Goal: Task Accomplishment & Management: Manage account settings

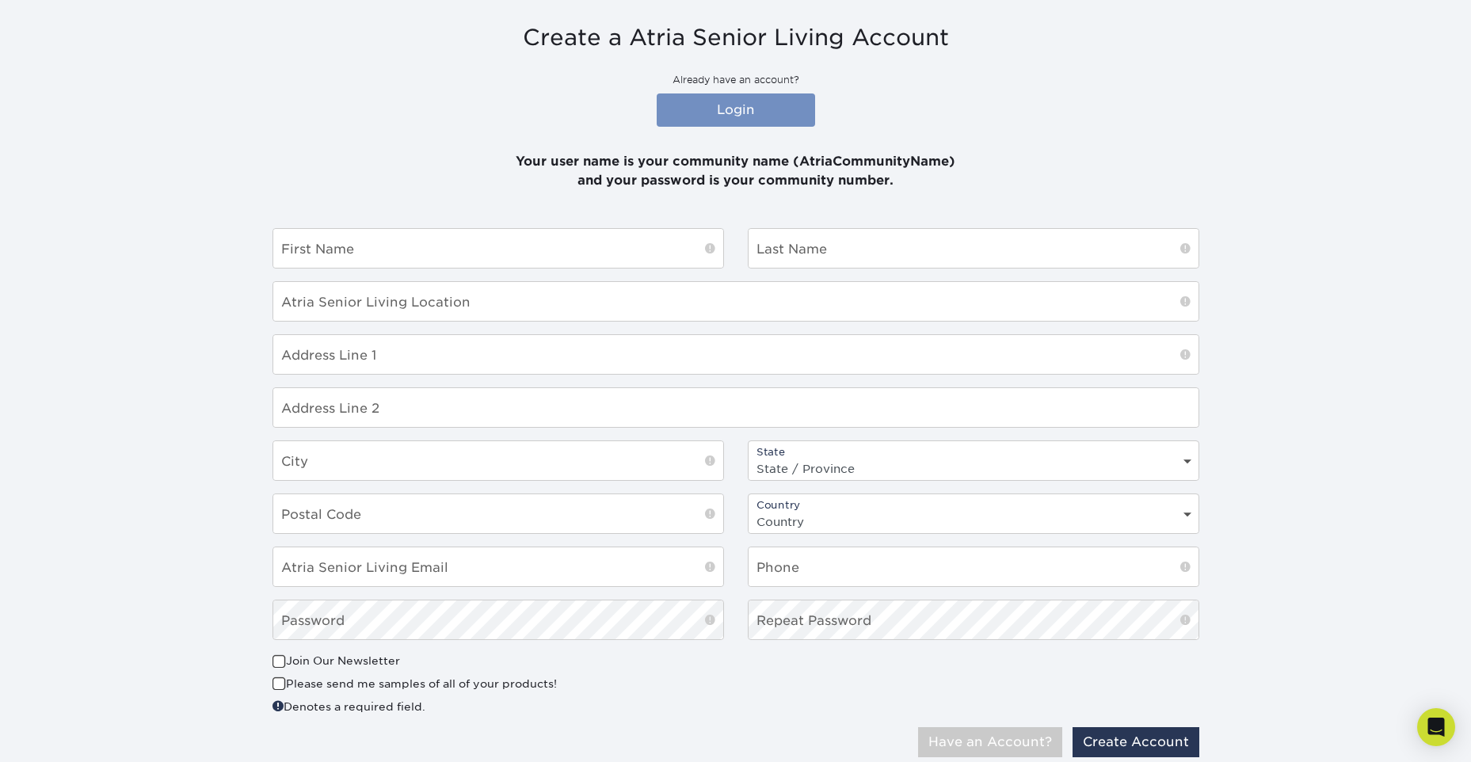
scroll to position [177, 0]
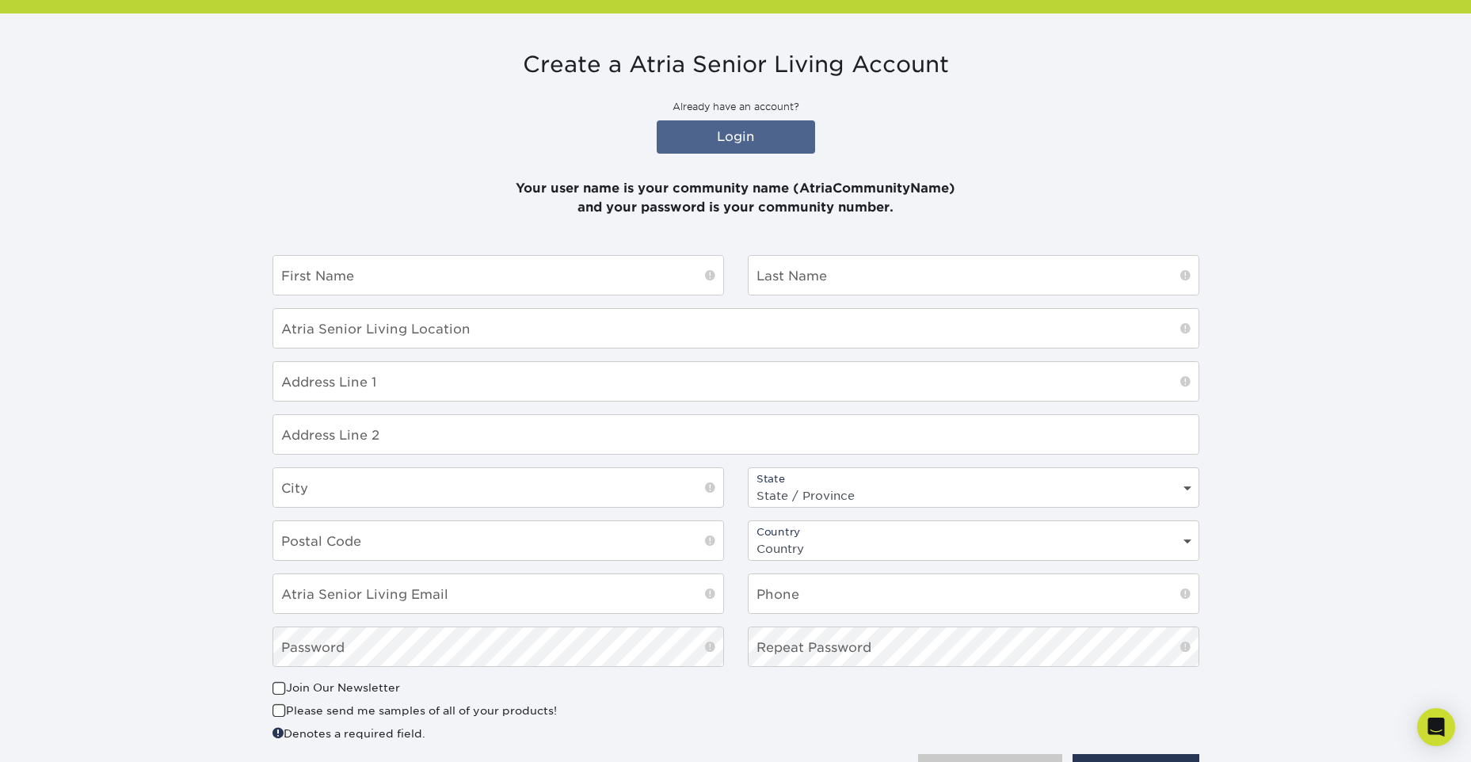
click at [737, 105] on p "Already have an account?" at bounding box center [736, 107] width 927 height 14
click at [730, 139] on link "Login" at bounding box center [736, 136] width 158 height 33
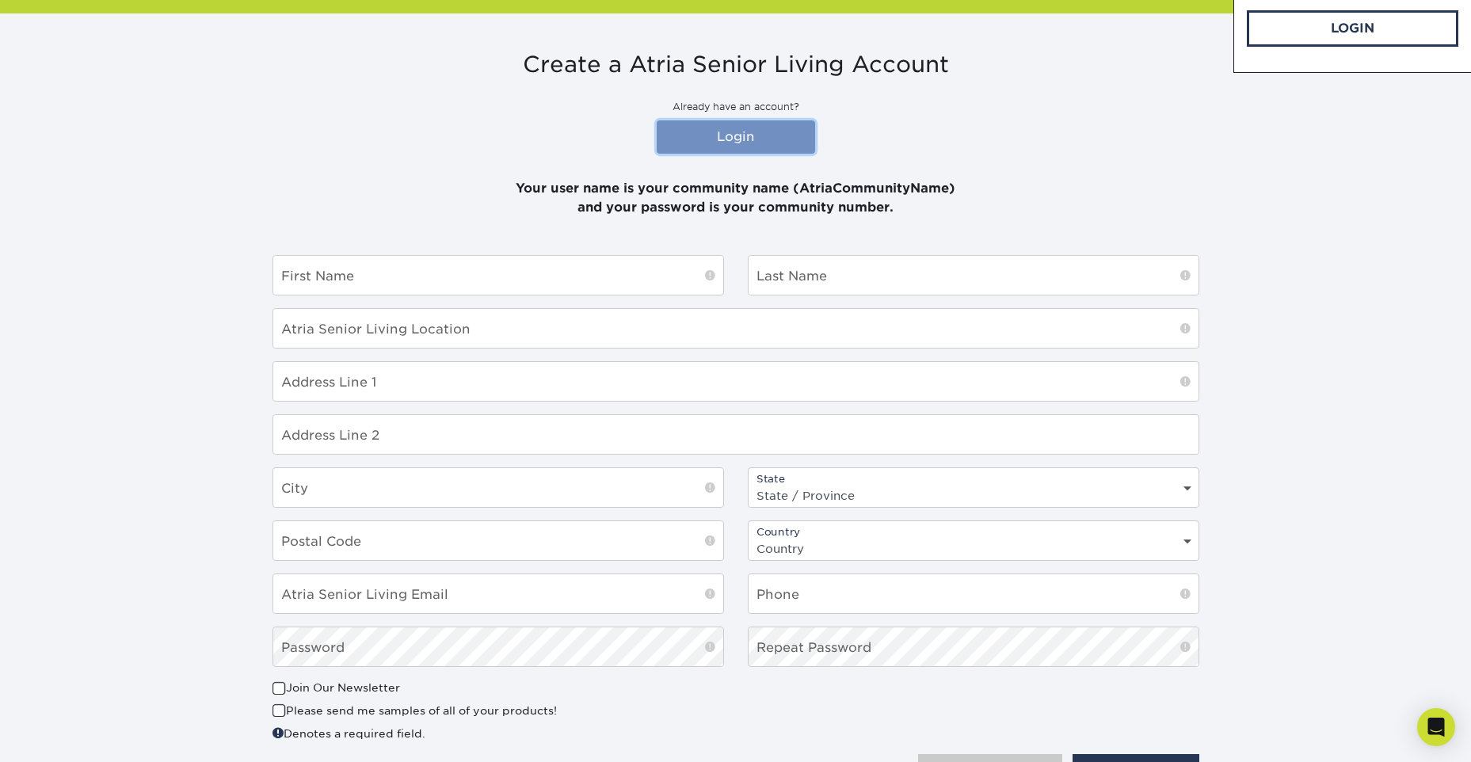
scroll to position [0, 0]
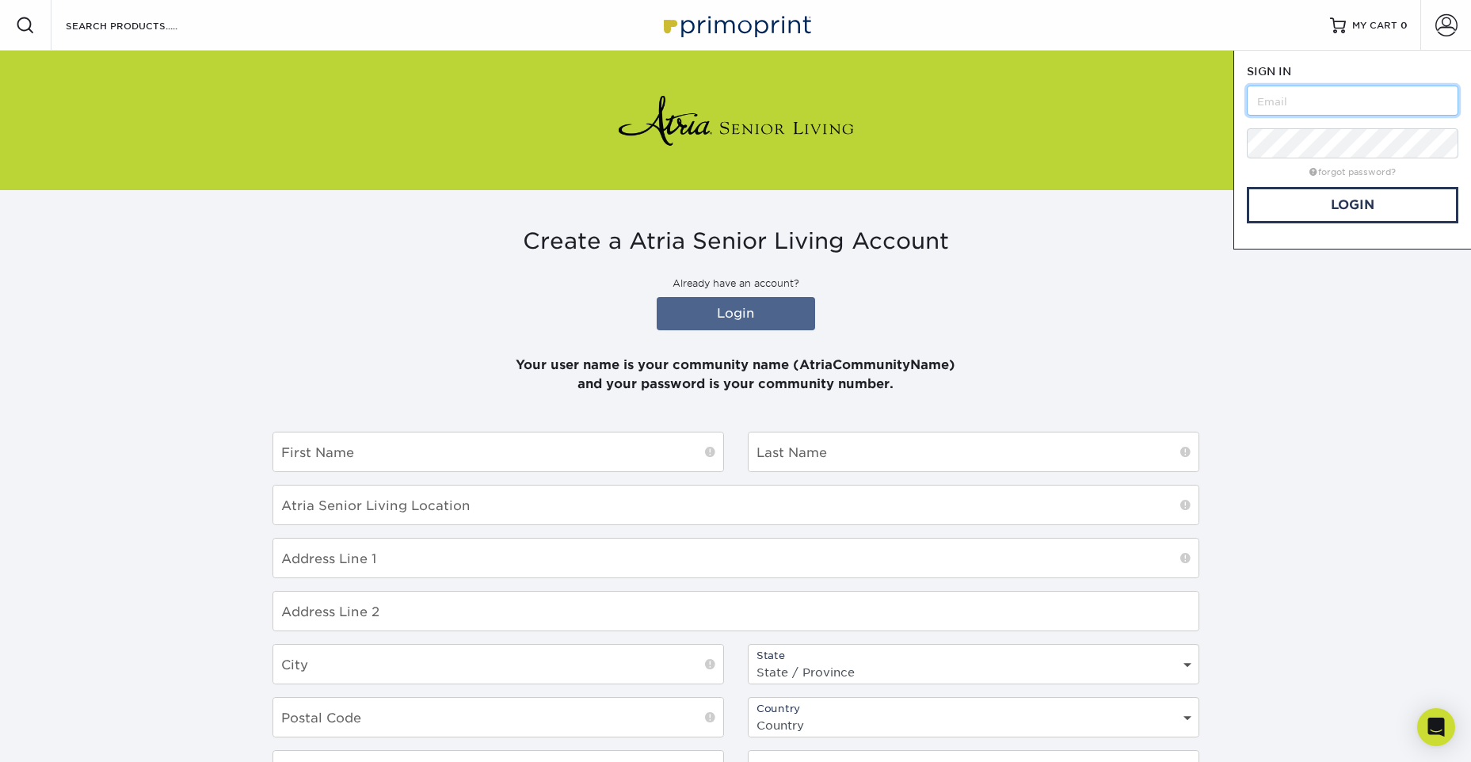
click at [1338, 107] on input "text" at bounding box center [1353, 101] width 212 height 30
click at [1352, 198] on link "Login" at bounding box center [1353, 205] width 212 height 36
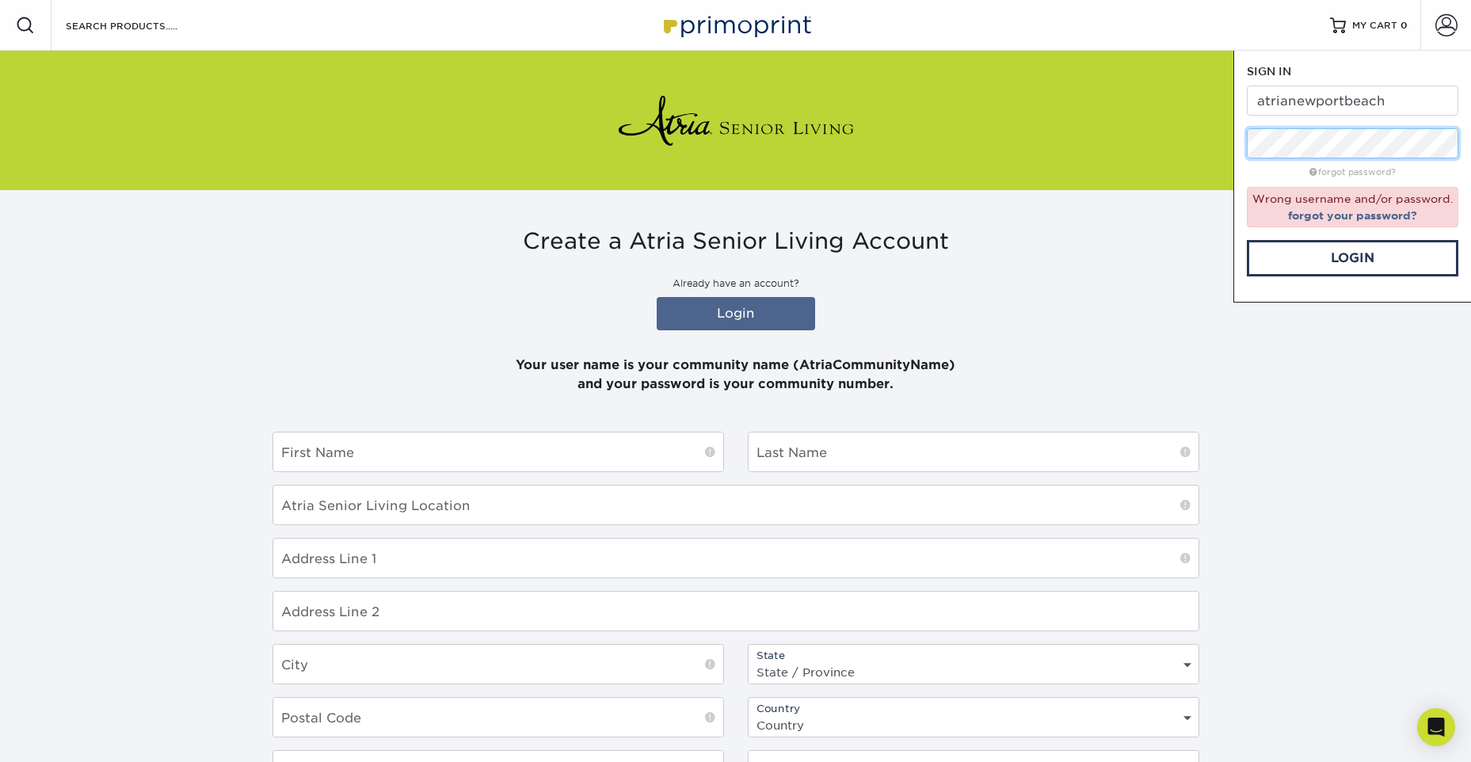
click at [1145, 151] on div "Resources Menu Search Products Account SIGN IN CREATE AN ACCOUNT atrianewportbe…" at bounding box center [735, 506] width 1471 height 1012
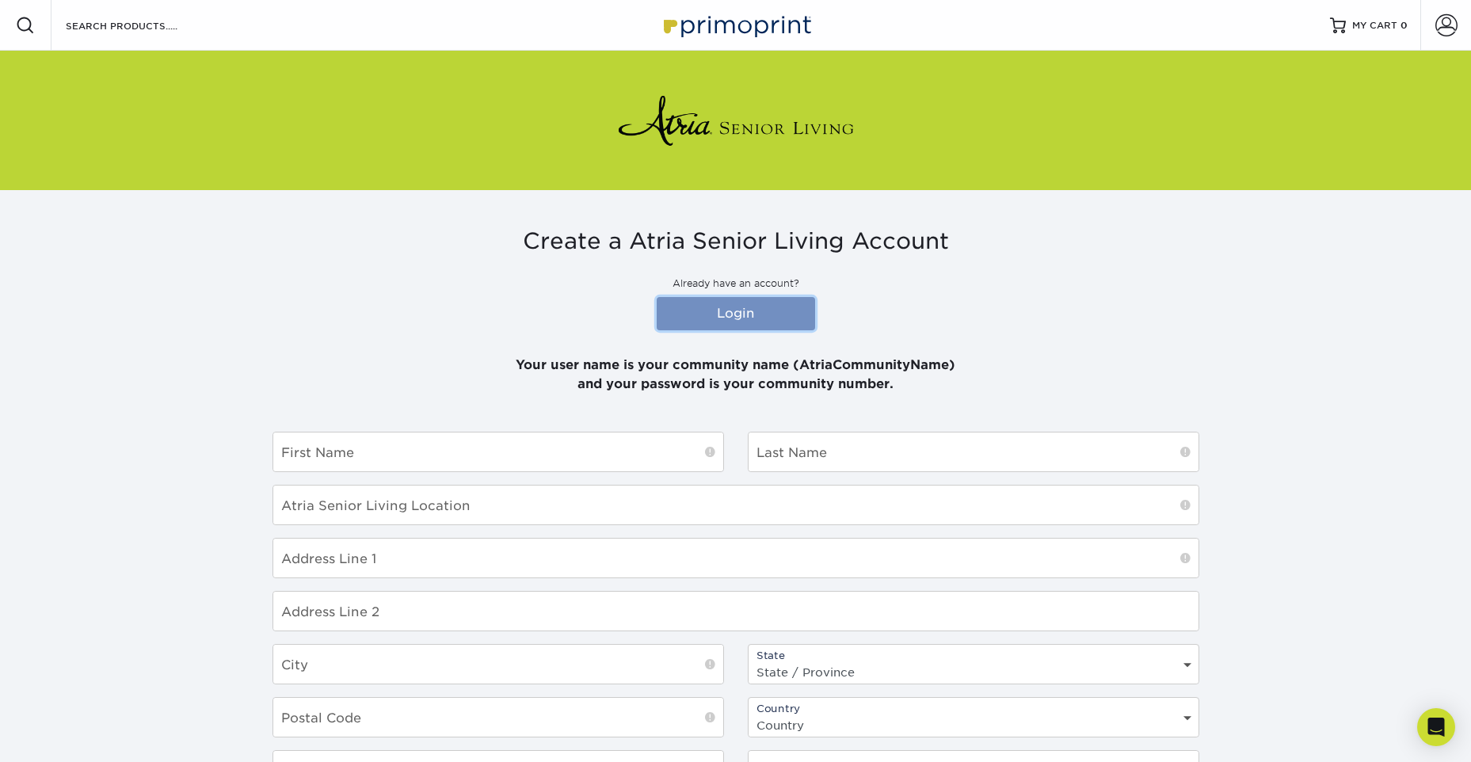
click at [700, 301] on link "Login" at bounding box center [736, 313] width 158 height 33
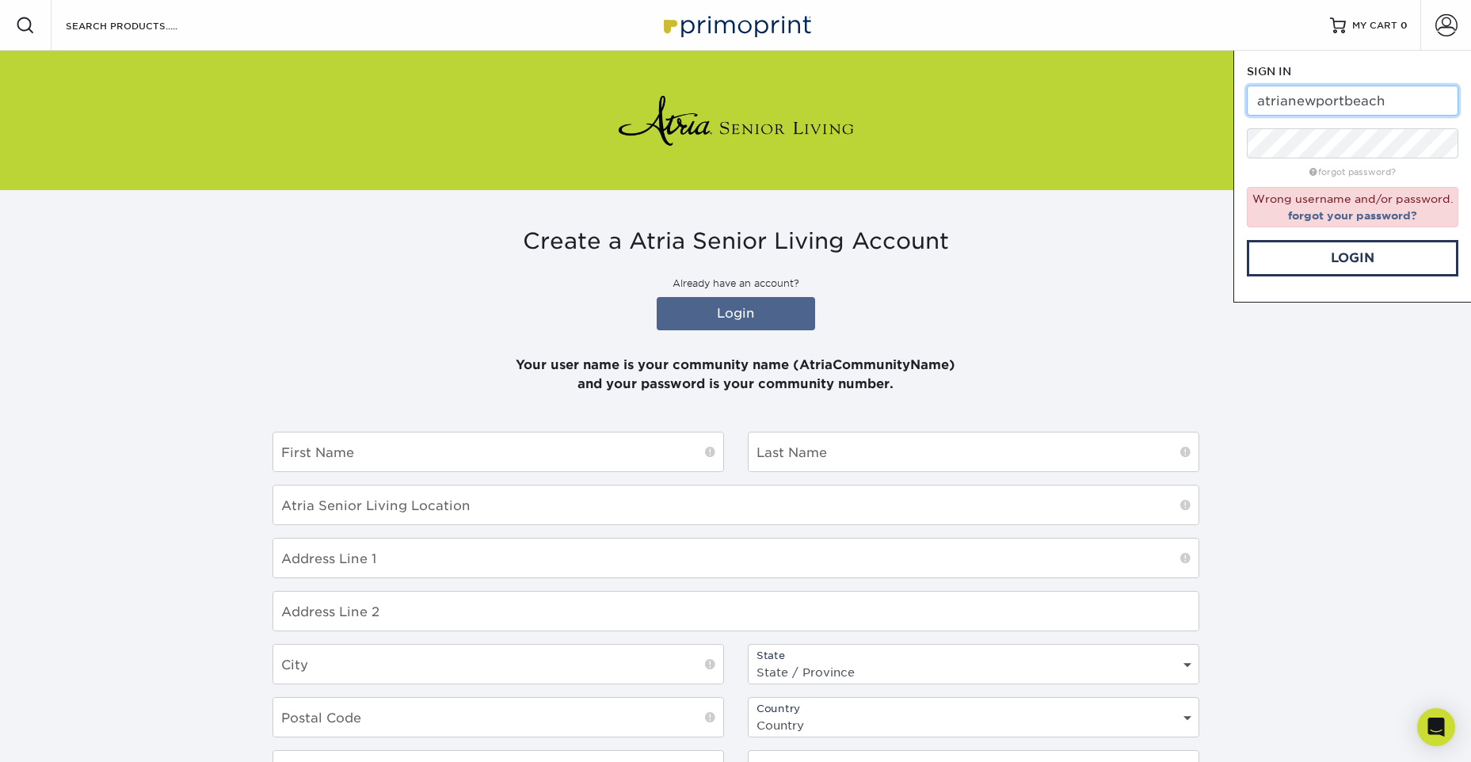
click at [1284, 99] on input "atrianewportbeach" at bounding box center [1353, 101] width 212 height 30
drag, startPoint x: 1404, startPoint y: 103, endPoint x: 1345, endPoint y: 96, distance: 59.1
click at [1345, 96] on input "atrianewportbeach" at bounding box center [1353, 101] width 212 height 30
click at [1023, 147] on div "Resources Menu Search Products Account SIGN IN CREATE AN ACCOUNT atrianewportte…" at bounding box center [735, 506] width 1471 height 1012
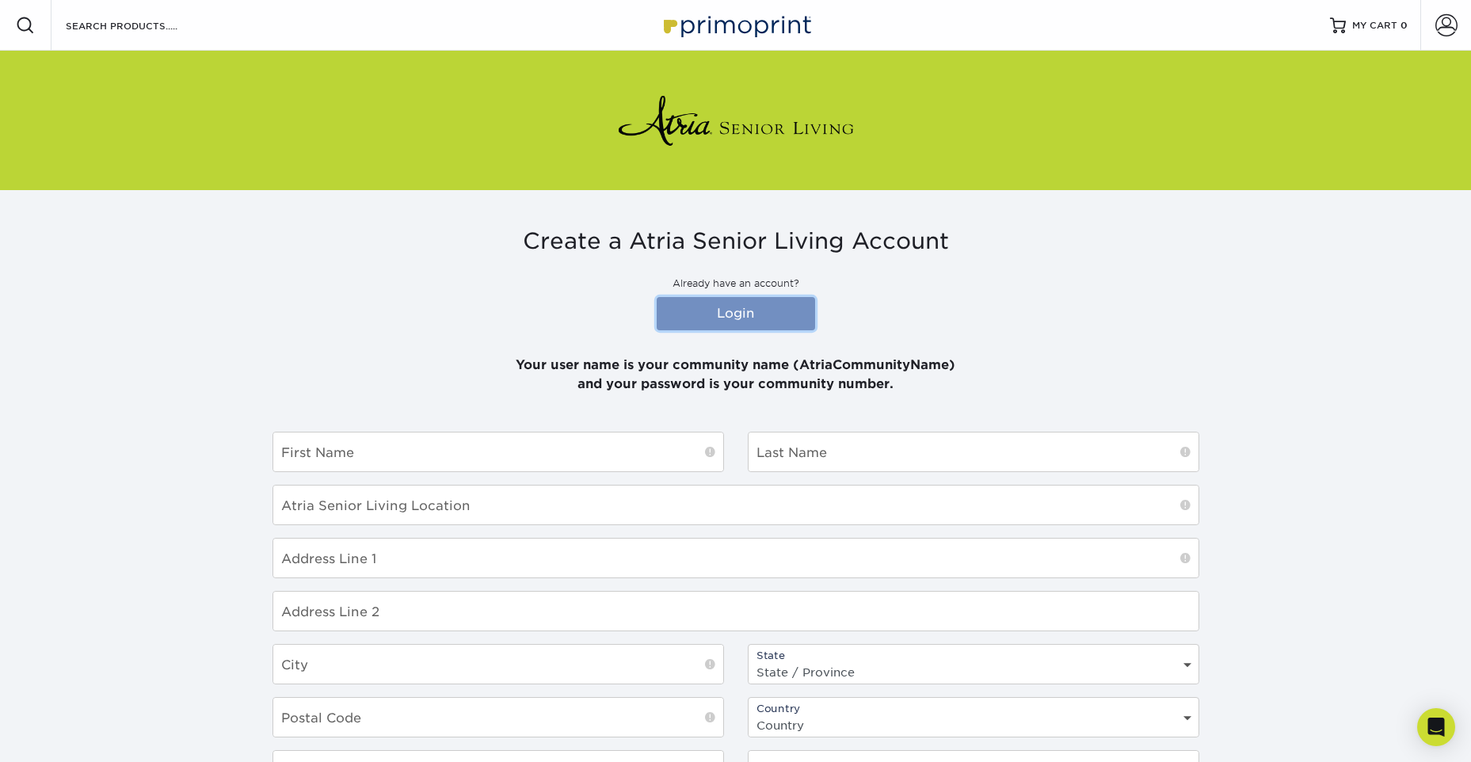
click at [760, 304] on link "Login" at bounding box center [736, 313] width 158 height 33
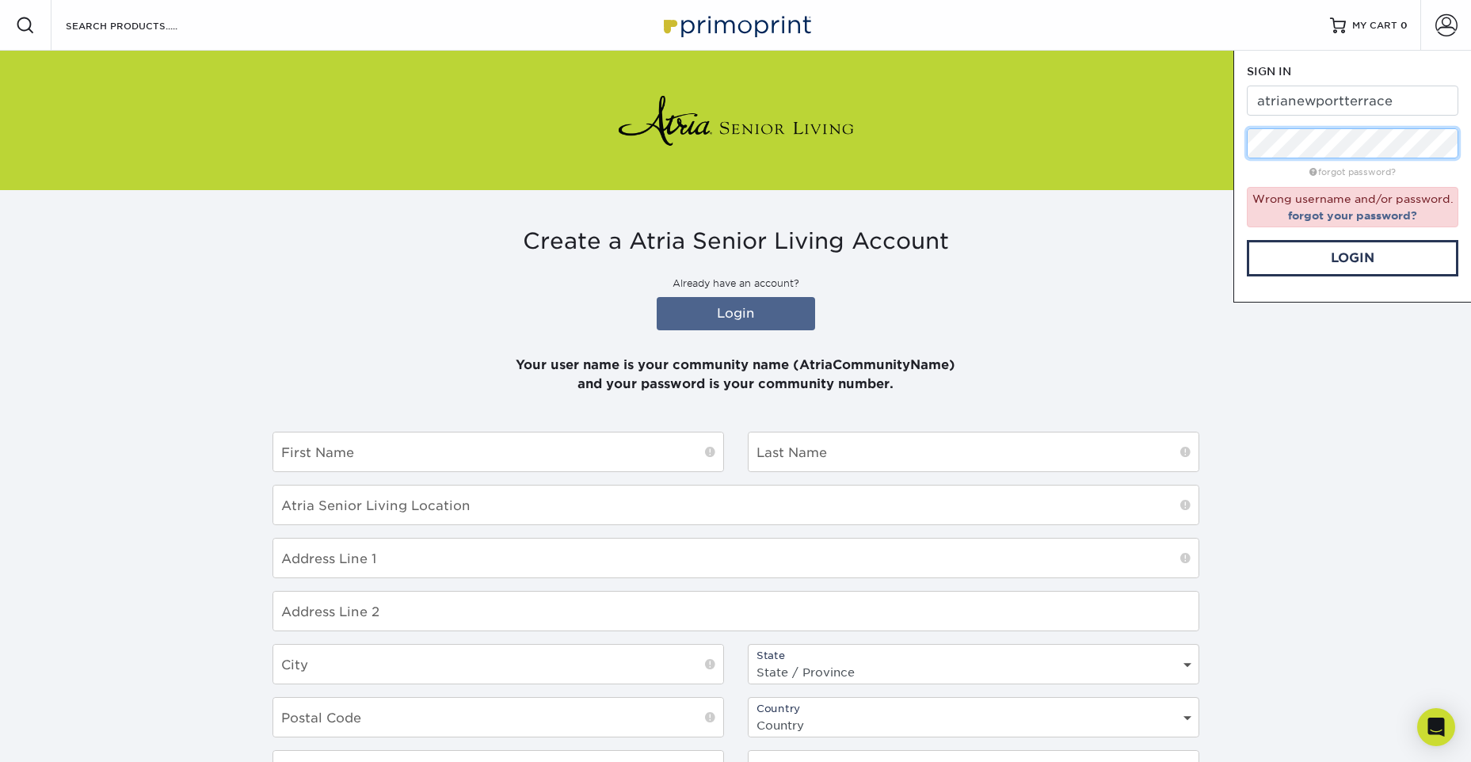
click at [1123, 130] on div "Resources Menu Search Products Account SIGN IN CREATE AN ACCOUNT atrianewportte…" at bounding box center [735, 506] width 1471 height 1012
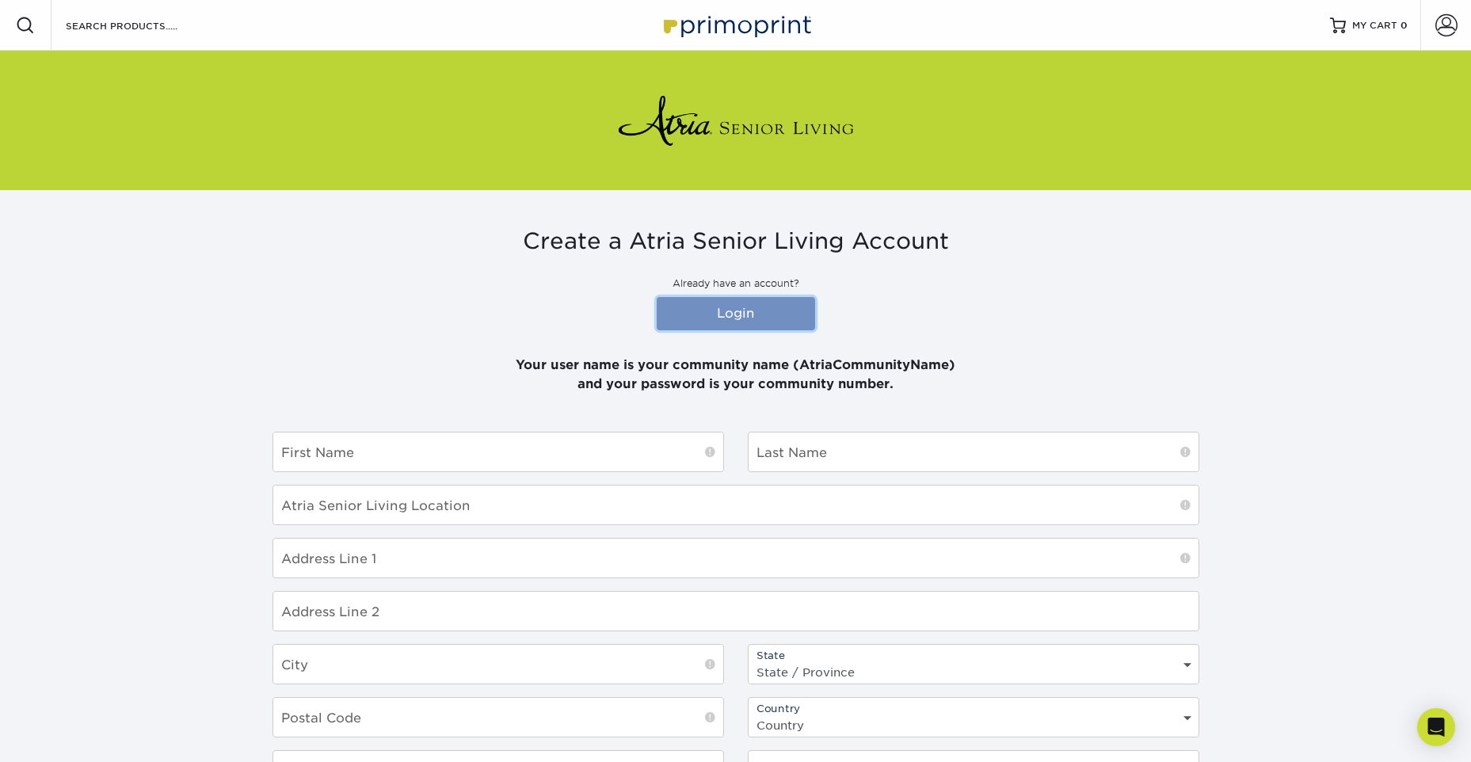
click at [746, 316] on link "Login" at bounding box center [736, 313] width 158 height 33
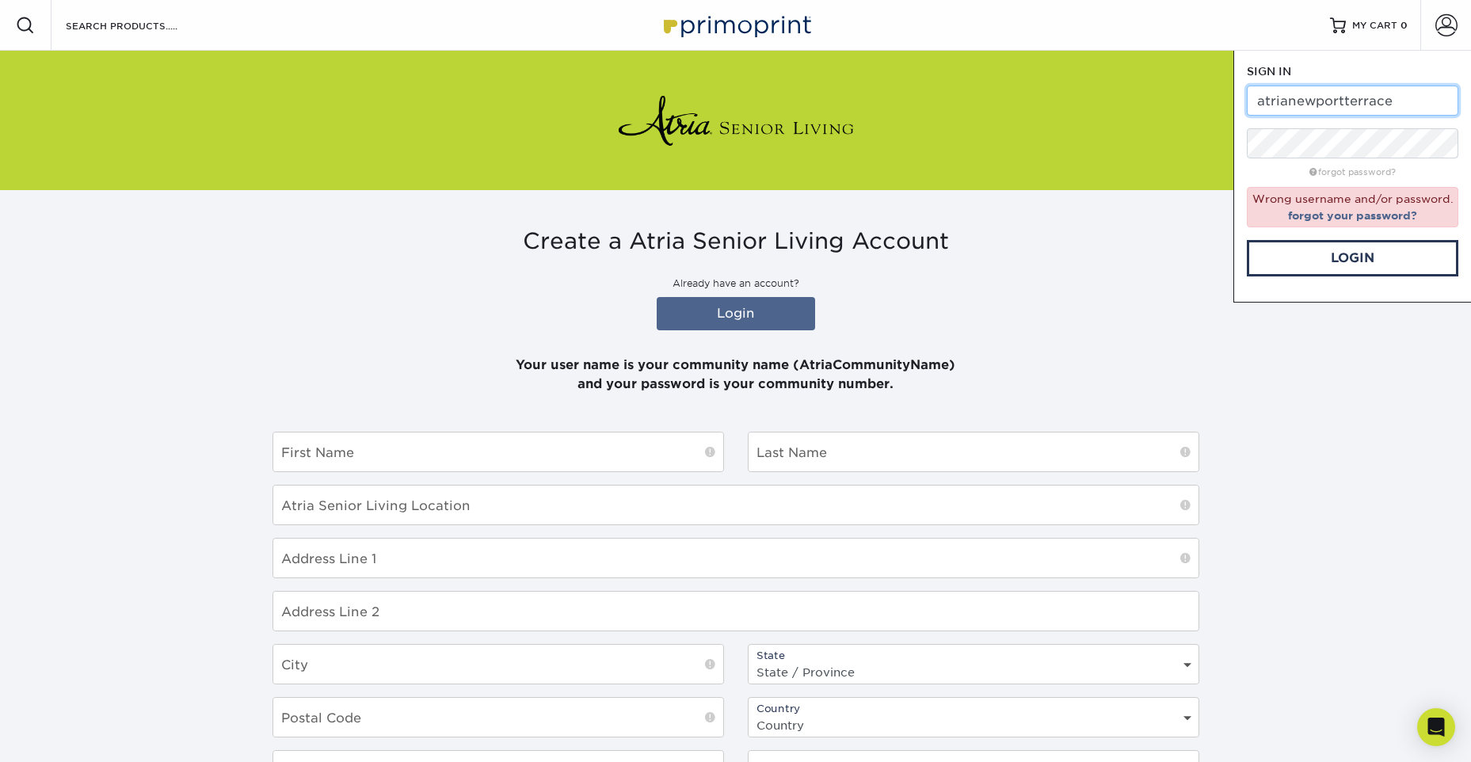
drag, startPoint x: 1407, startPoint y: 100, endPoint x: 1345, endPoint y: 97, distance: 61.8
click at [1345, 97] on input "atrianewportterrace" at bounding box center [1353, 101] width 212 height 30
type input "atrianewportbeach"
click at [1165, 205] on div "Create a Atria Senior Living Account Already have an account? Login Your user n…" at bounding box center [736, 601] width 951 height 822
